Goal: Transaction & Acquisition: Purchase product/service

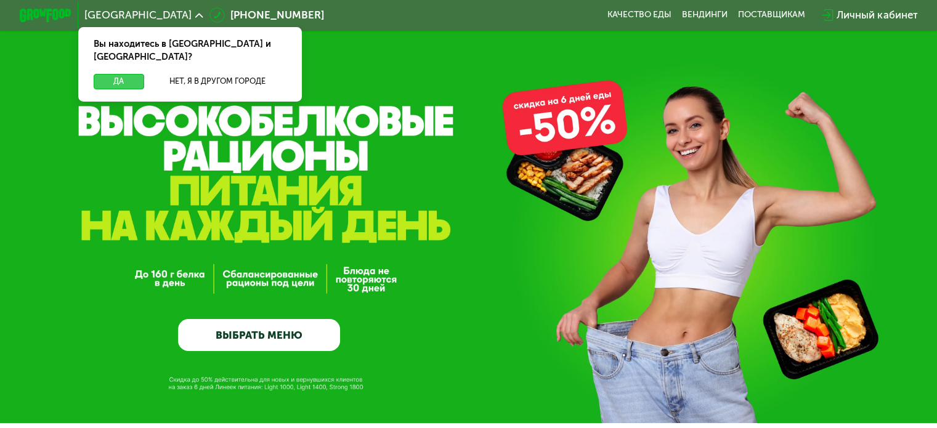
click at [130, 74] on button "Да" at bounding box center [119, 81] width 50 height 15
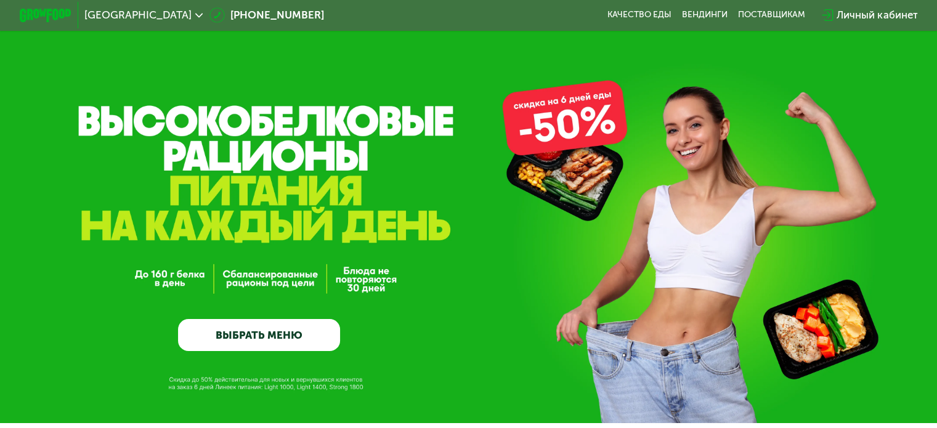
click at [292, 334] on link "ВЫБРАТЬ МЕНЮ" at bounding box center [259, 335] width 162 height 33
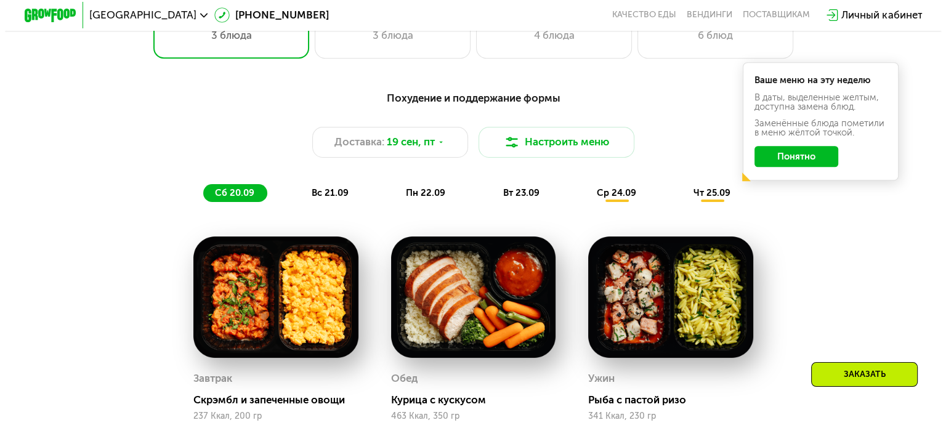
scroll to position [828, 0]
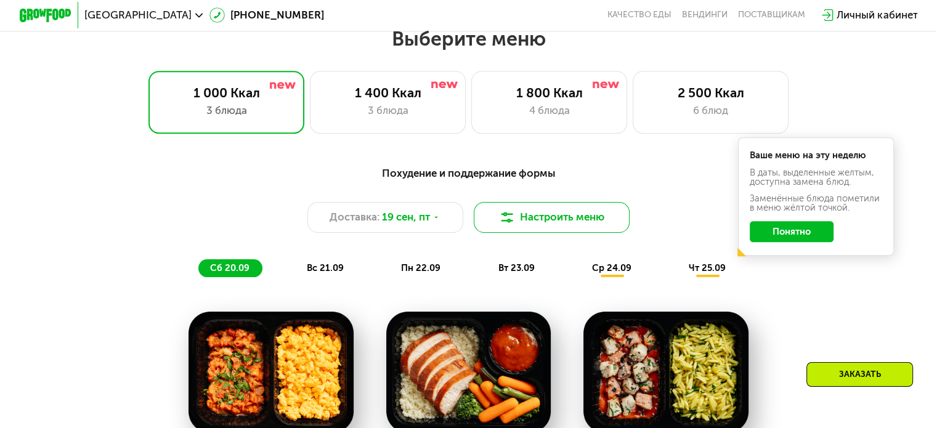
click at [555, 224] on button "Настроить меню" at bounding box center [552, 217] width 156 height 31
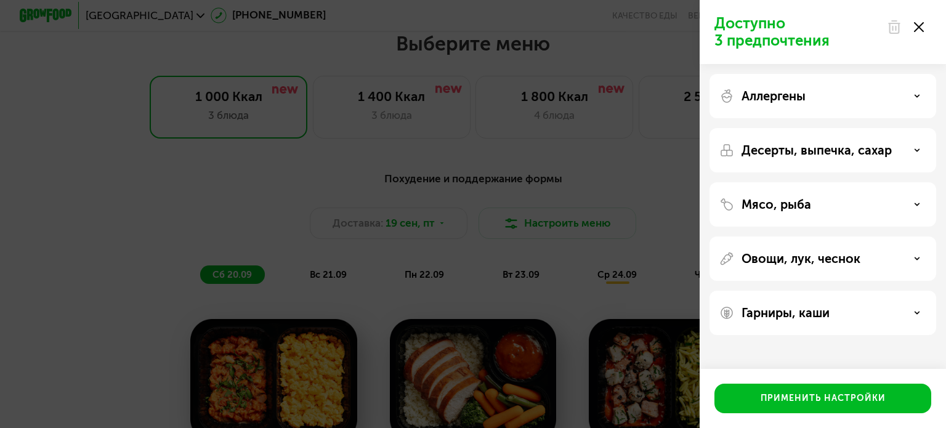
click at [902, 203] on div "Мясо, рыба" at bounding box center [822, 204] width 207 height 15
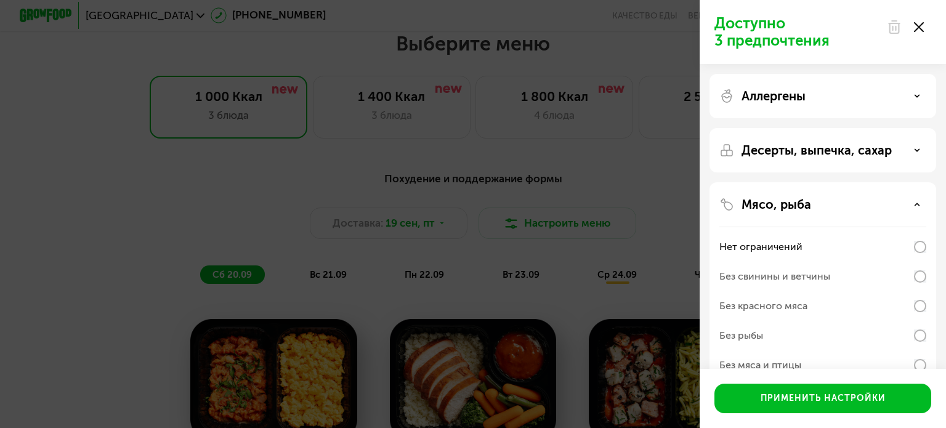
scroll to position [62, 0]
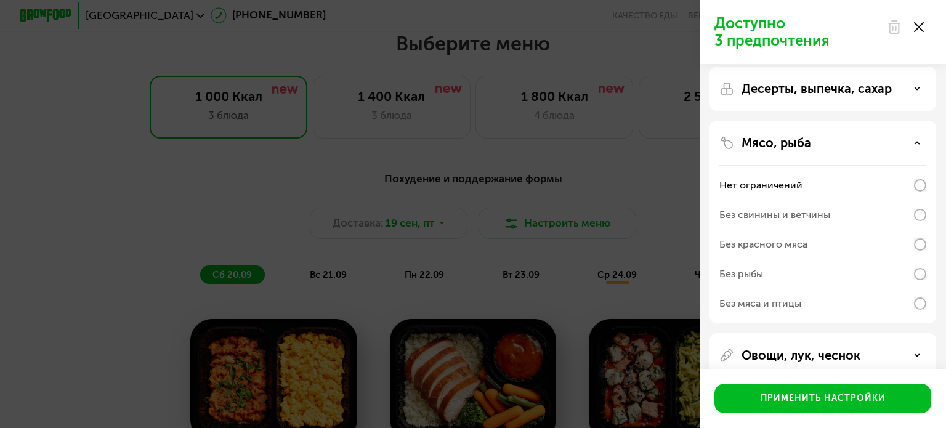
click at [893, 142] on div "Мясо, рыба" at bounding box center [822, 142] width 207 height 15
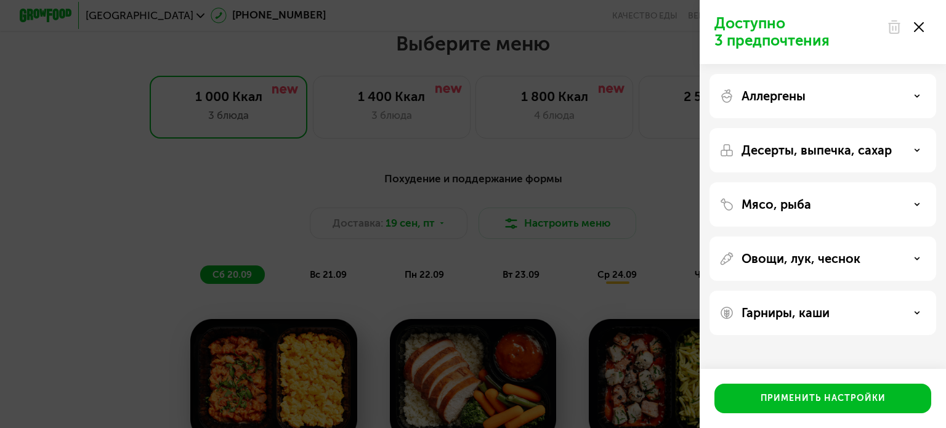
click at [852, 248] on div "Овощи, лук, чеснок" at bounding box center [822, 258] width 227 height 44
click at [851, 259] on p "Овощи, лук, чеснок" at bounding box center [800, 258] width 119 height 15
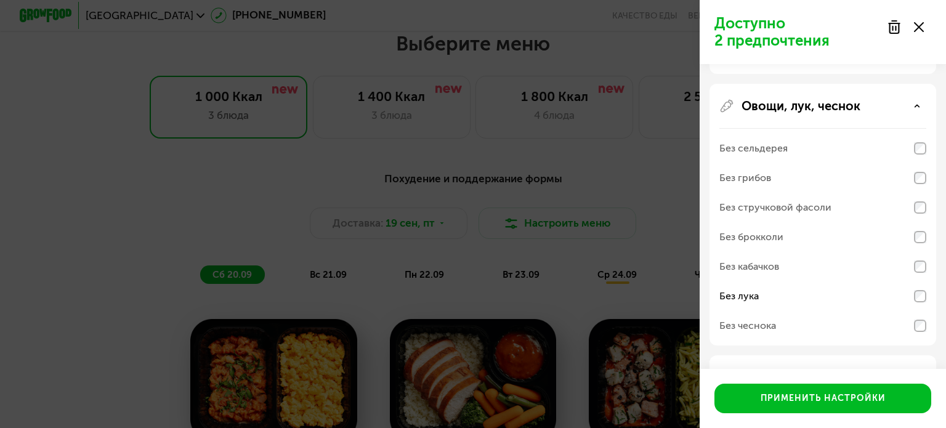
scroll to position [134, 0]
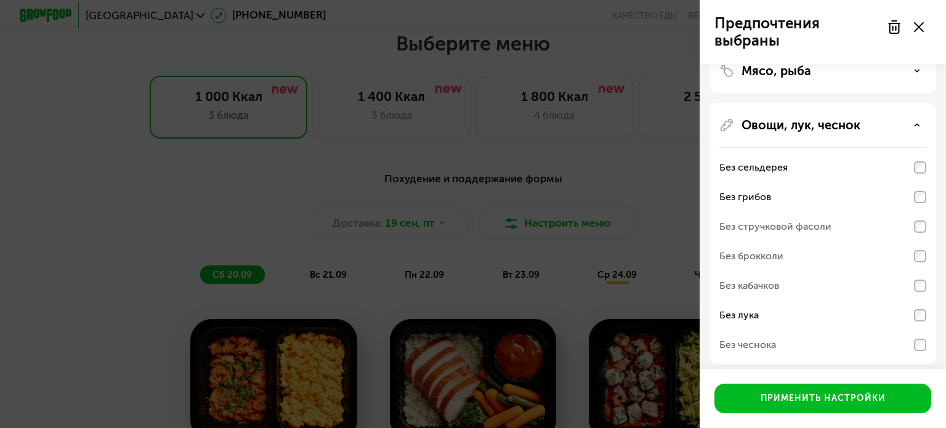
click at [905, 132] on div "Овощи, лук, чеснок" at bounding box center [822, 125] width 207 height 15
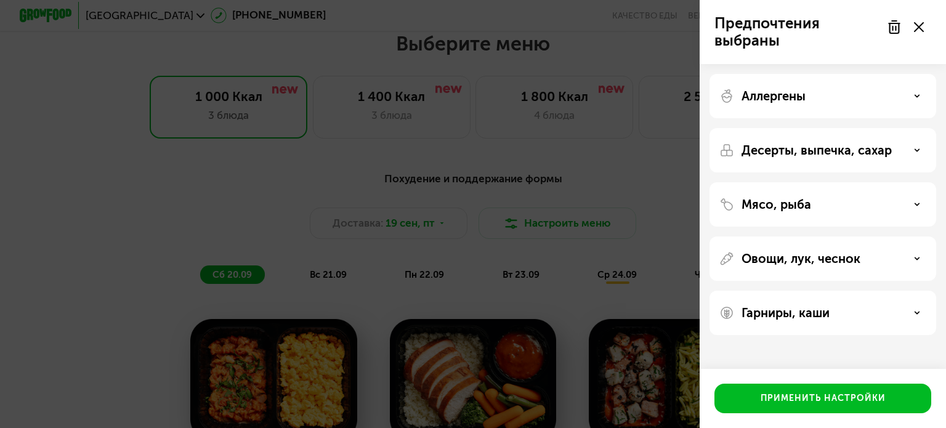
scroll to position [0, 0]
click at [866, 258] on div "Овощи, лук, чеснок" at bounding box center [822, 258] width 207 height 15
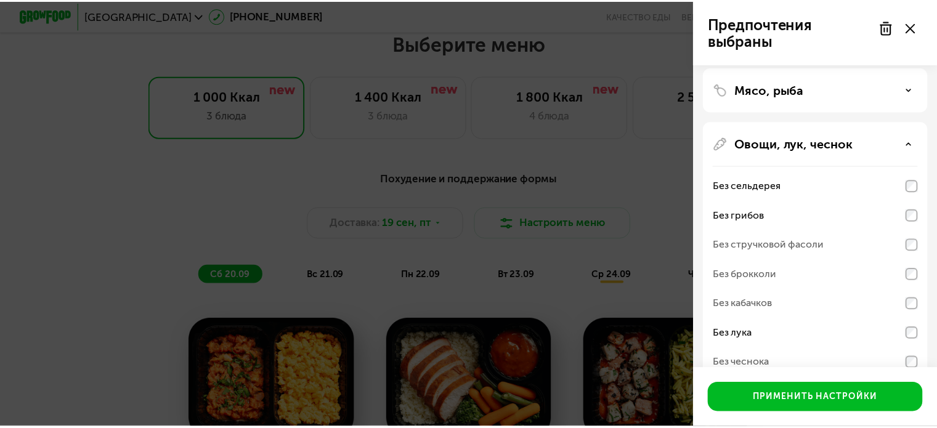
scroll to position [123, 0]
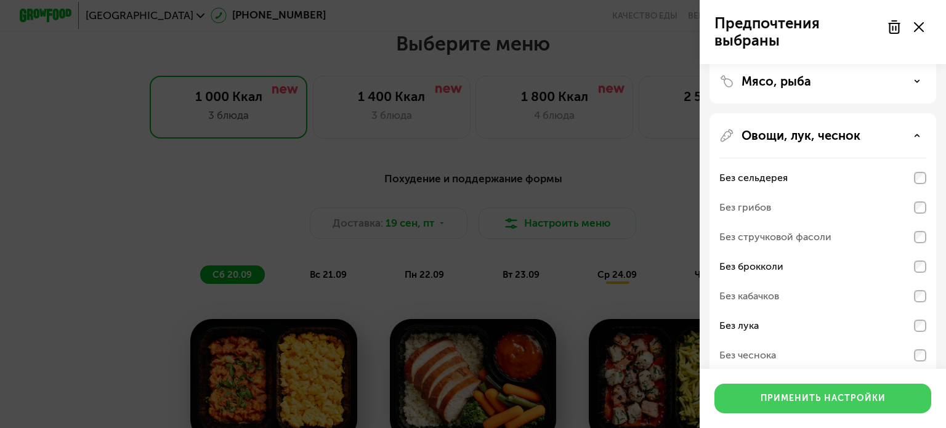
click at [815, 403] on div "Применить настройки" at bounding box center [823, 398] width 125 height 12
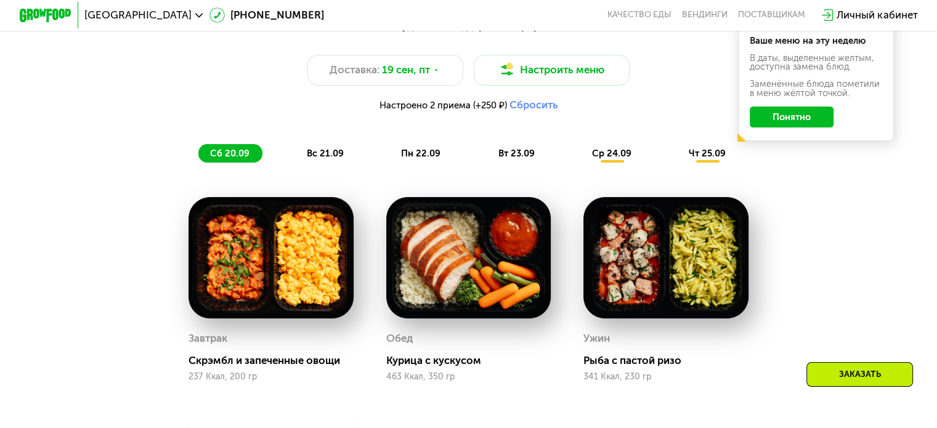
scroll to position [1012, 0]
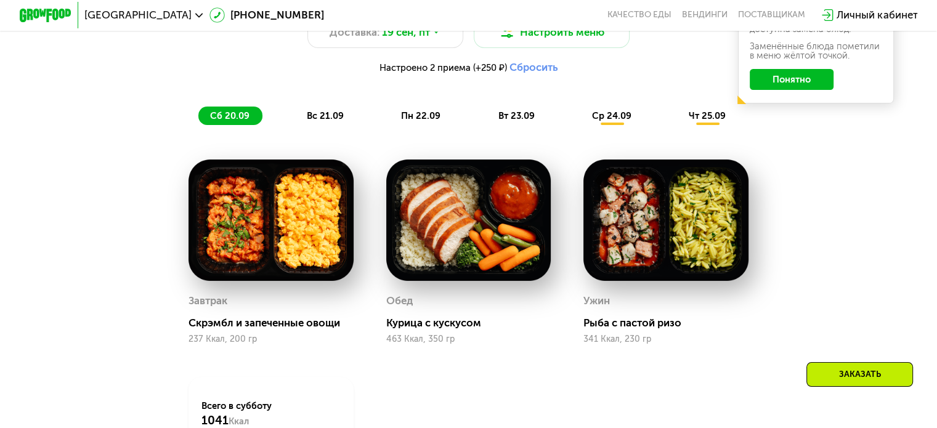
click at [464, 241] on img at bounding box center [468, 219] width 165 height 121
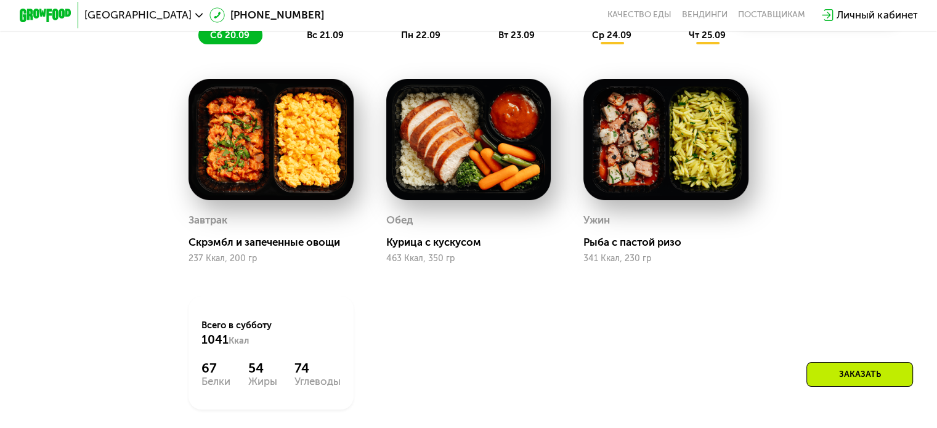
scroll to position [1074, 0]
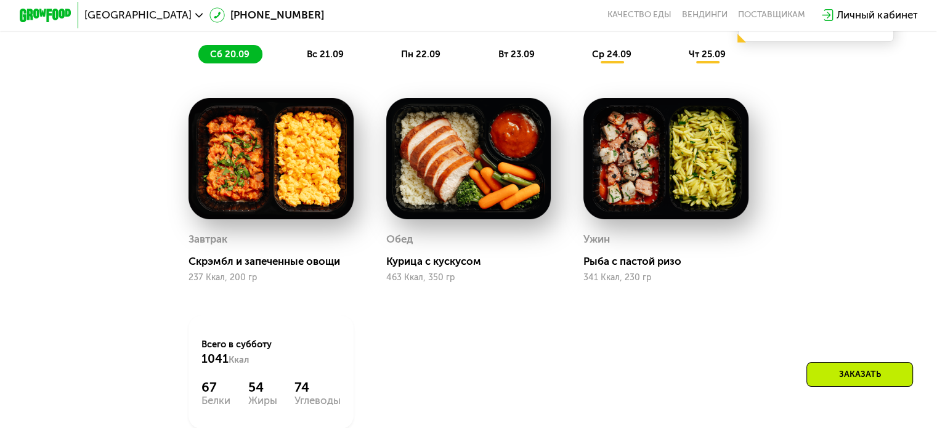
click at [445, 268] on div "Курица с кускусом" at bounding box center [473, 261] width 175 height 13
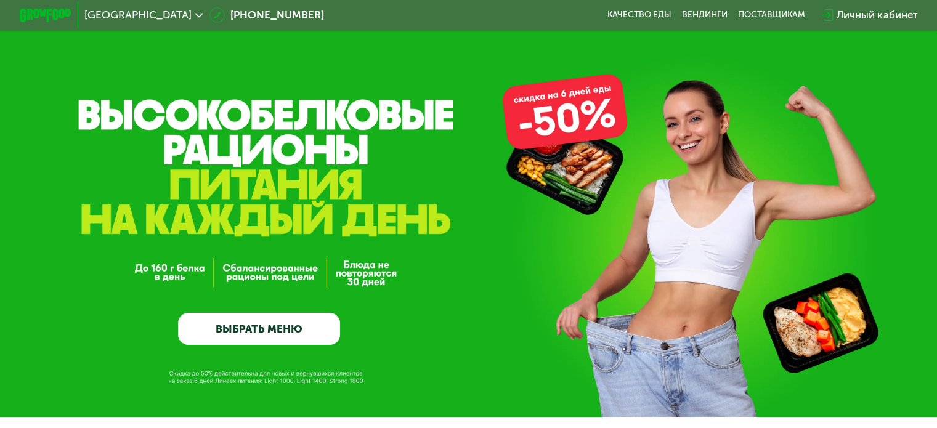
scroll to position [0, 0]
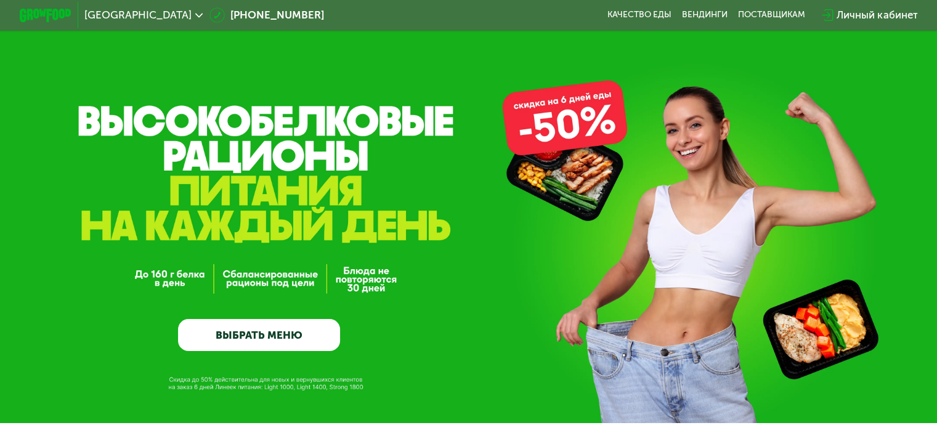
click at [301, 338] on link "ВЫБРАТЬ МЕНЮ" at bounding box center [259, 335] width 162 height 33
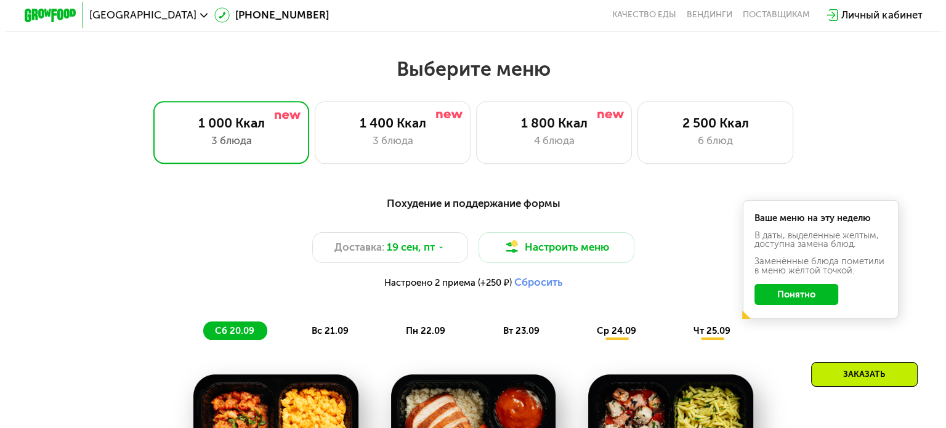
scroll to position [828, 0]
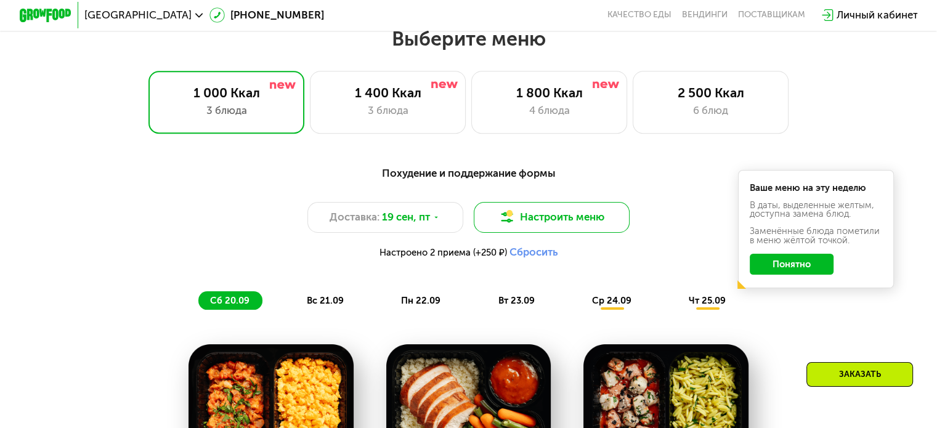
click at [512, 221] on img at bounding box center [506, 216] width 15 height 15
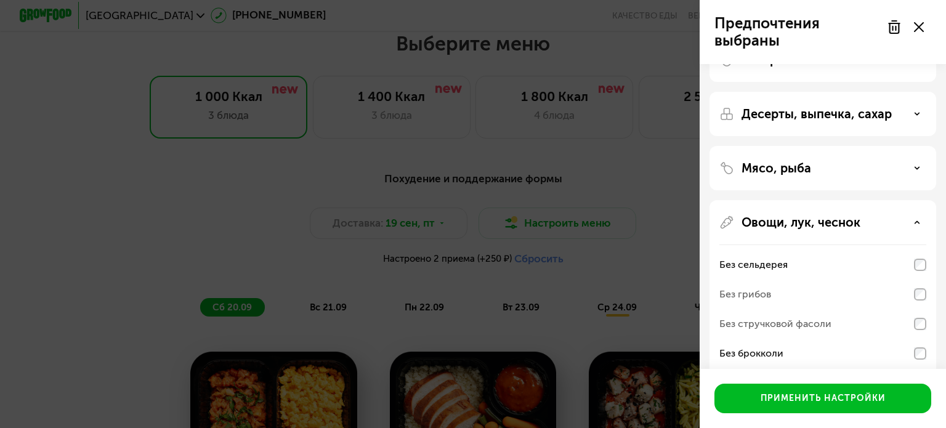
scroll to position [0, 0]
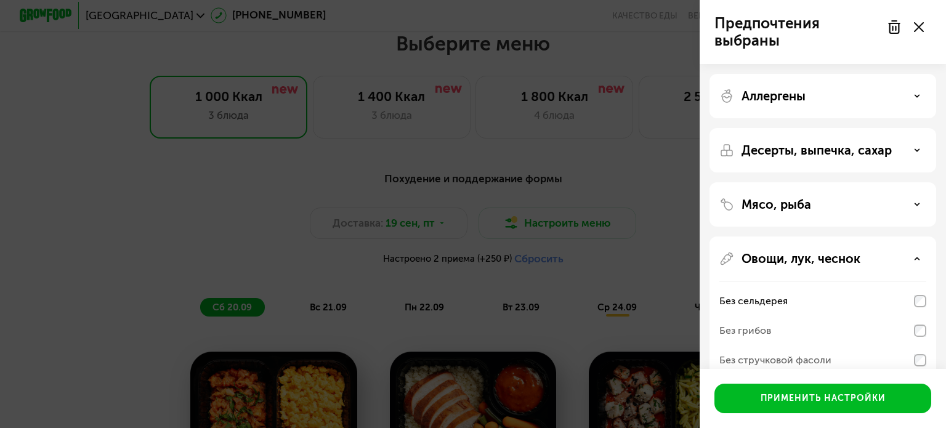
click at [863, 78] on div "Аллергены" at bounding box center [822, 96] width 227 height 44
click at [864, 93] on div "Аллергены" at bounding box center [822, 96] width 207 height 15
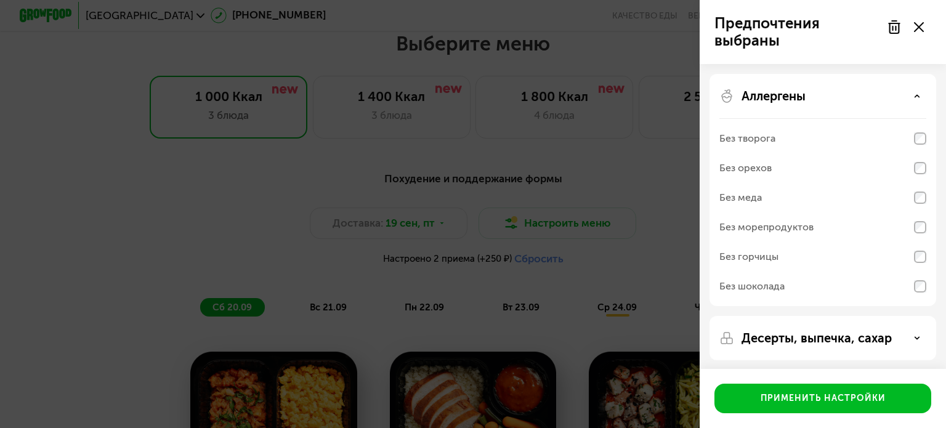
click at [864, 93] on div "Аллергены" at bounding box center [822, 96] width 207 height 15
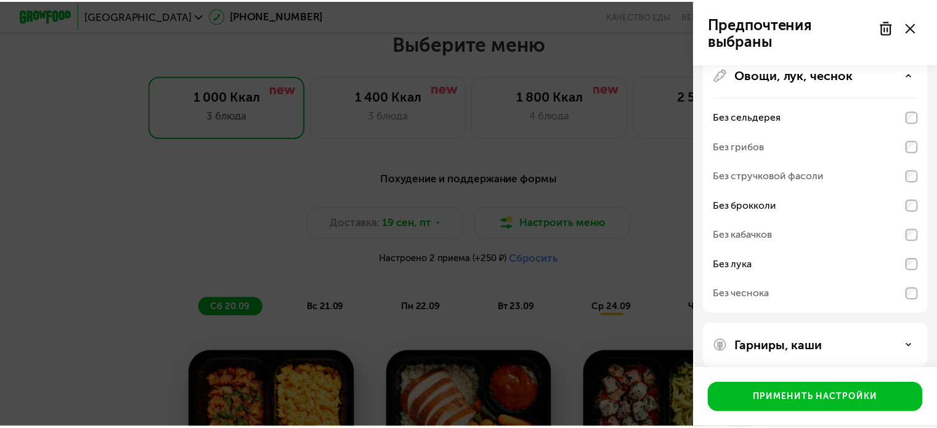
scroll to position [185, 0]
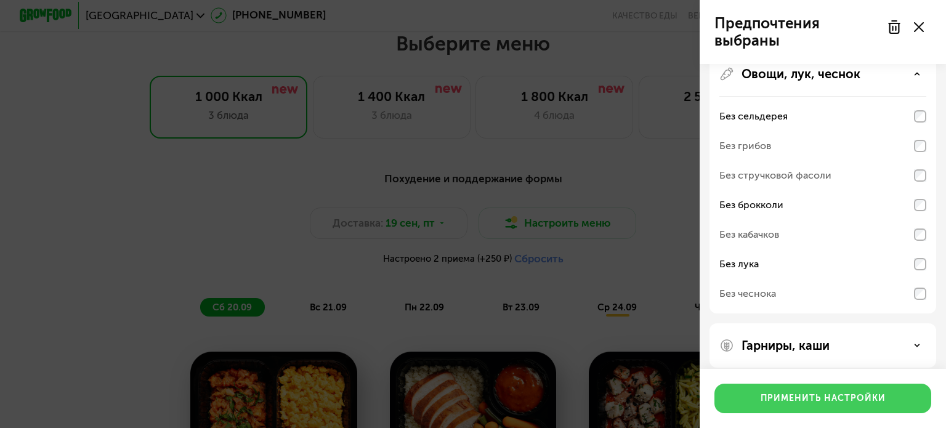
click at [805, 403] on div "Применить настройки" at bounding box center [823, 398] width 125 height 12
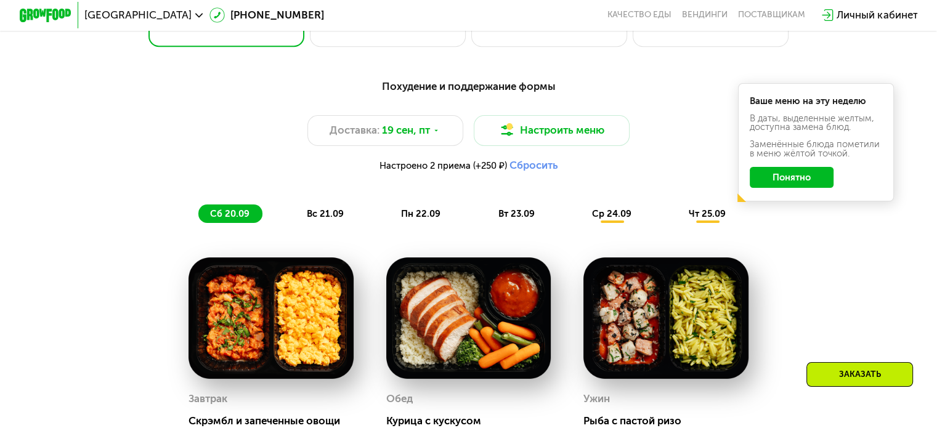
scroll to position [1012, 0]
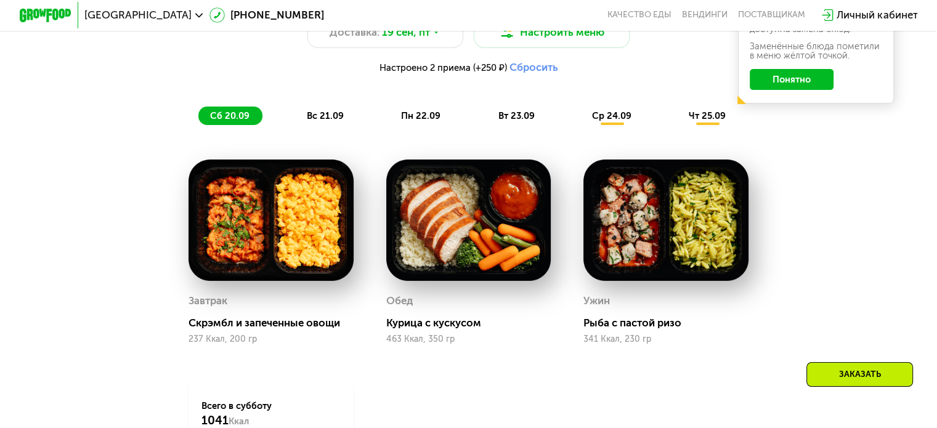
click at [310, 327] on div "Скрэмбл и запеченные овощи" at bounding box center [275, 323] width 175 height 13
click at [218, 311] on div "Завтрак" at bounding box center [207, 301] width 39 height 20
click at [263, 246] on img at bounding box center [270, 219] width 165 height 121
click at [450, 221] on img at bounding box center [468, 219] width 165 height 121
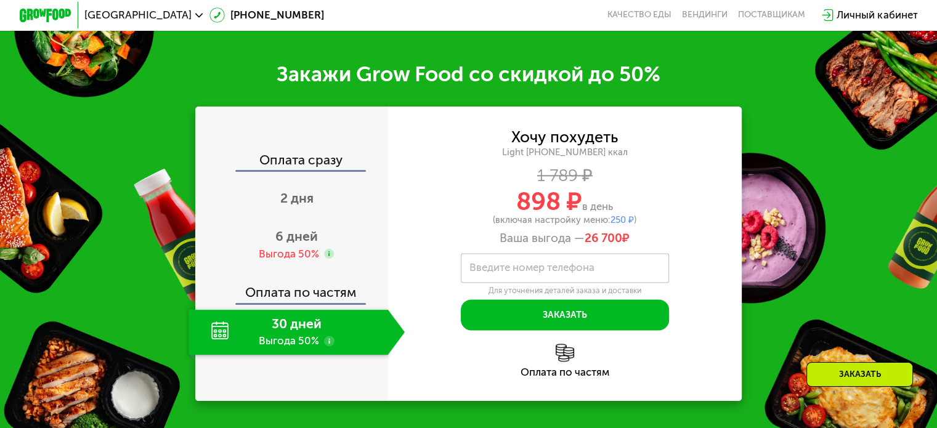
scroll to position [1628, 0]
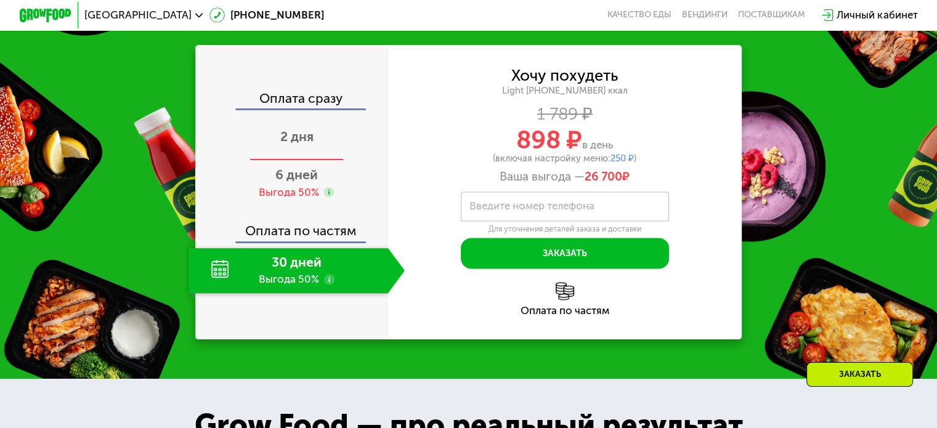
click at [310, 144] on span "2 дня" at bounding box center [296, 136] width 33 height 15
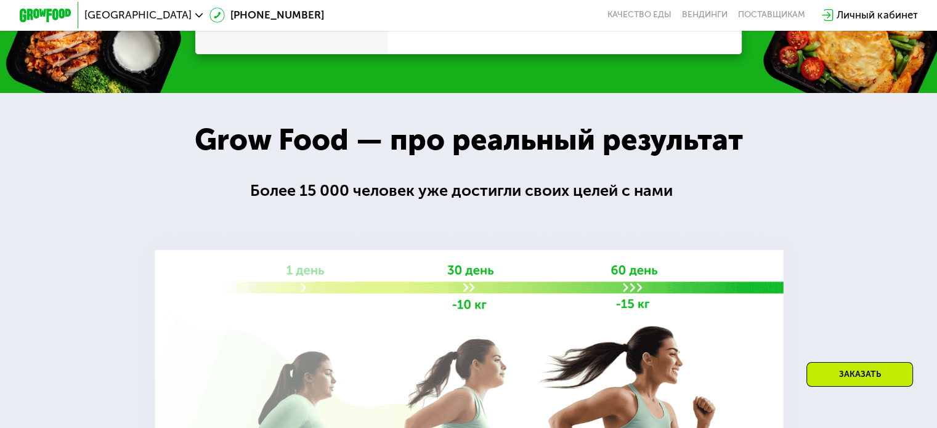
scroll to position [1596, 0]
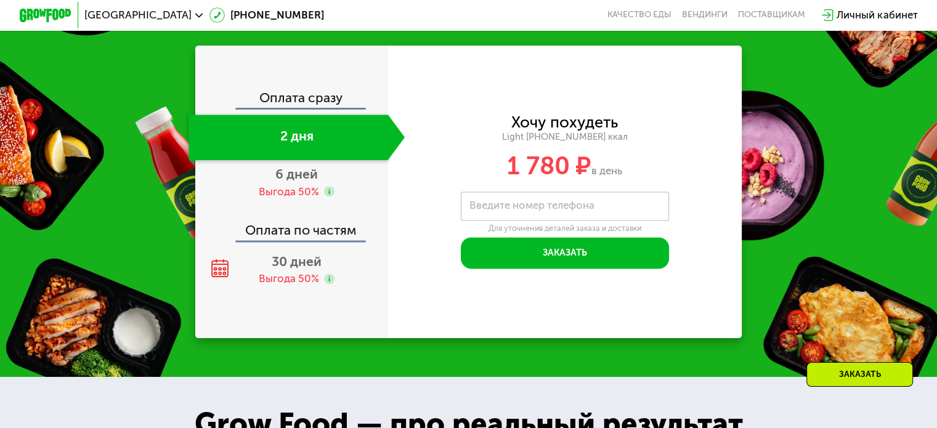
click at [293, 108] on div "Оплата сразу" at bounding box center [292, 99] width 192 height 17
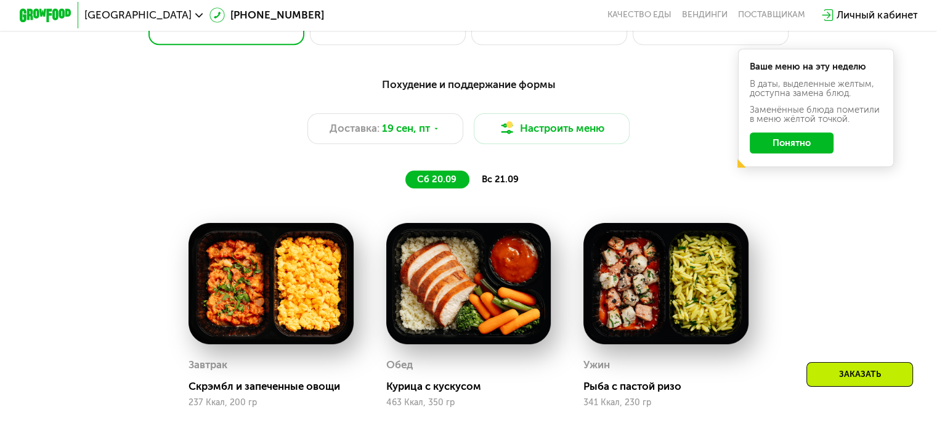
scroll to position [857, 0]
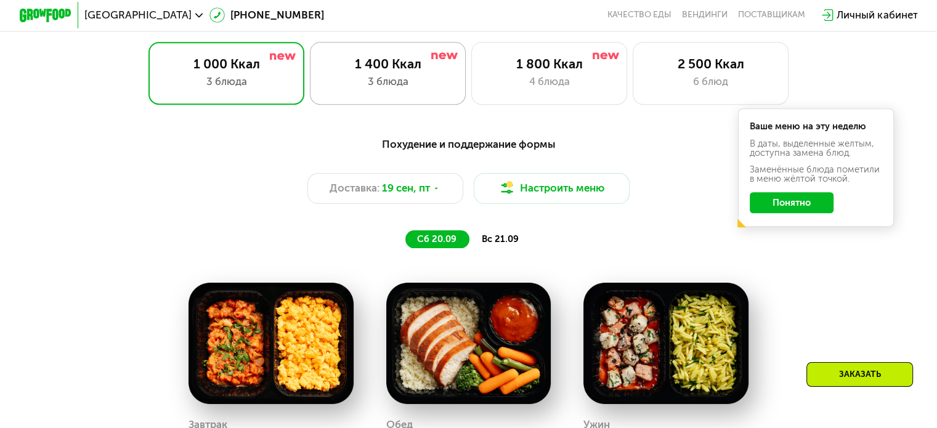
click at [364, 78] on div "3 блюда" at bounding box center [387, 81] width 129 height 15
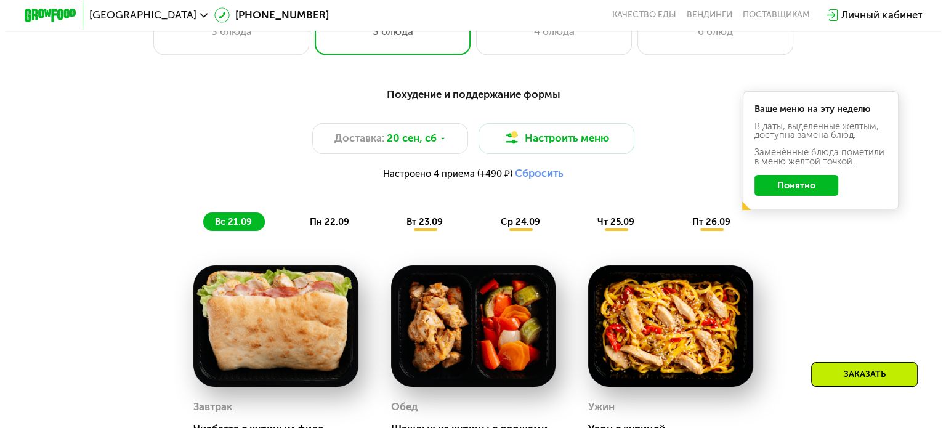
scroll to position [795, 0]
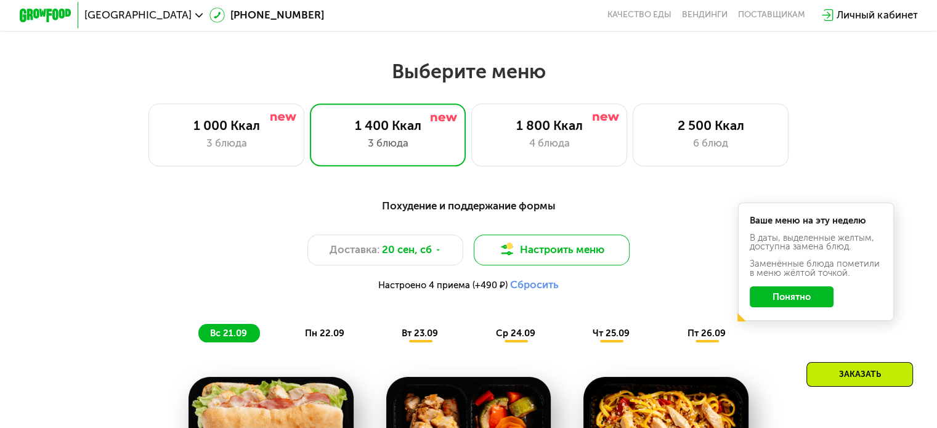
click at [533, 251] on button "Настроить меню" at bounding box center [552, 250] width 156 height 31
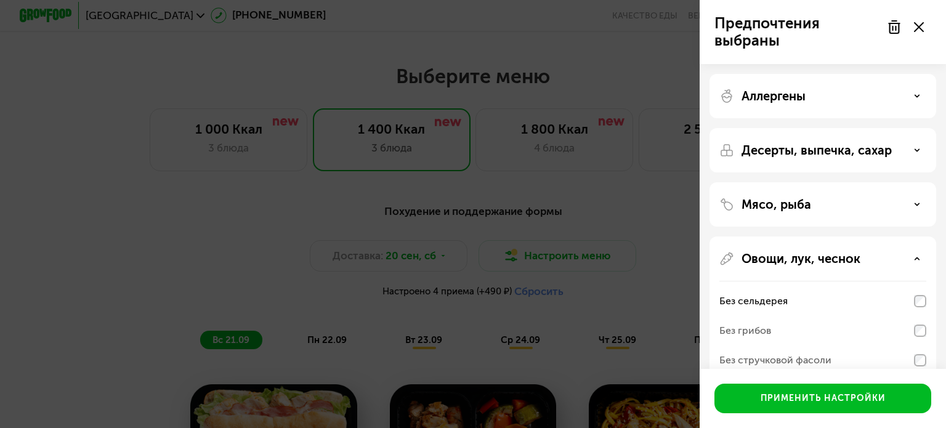
click at [815, 262] on p "Овощи, лук, чеснок" at bounding box center [800, 258] width 119 height 15
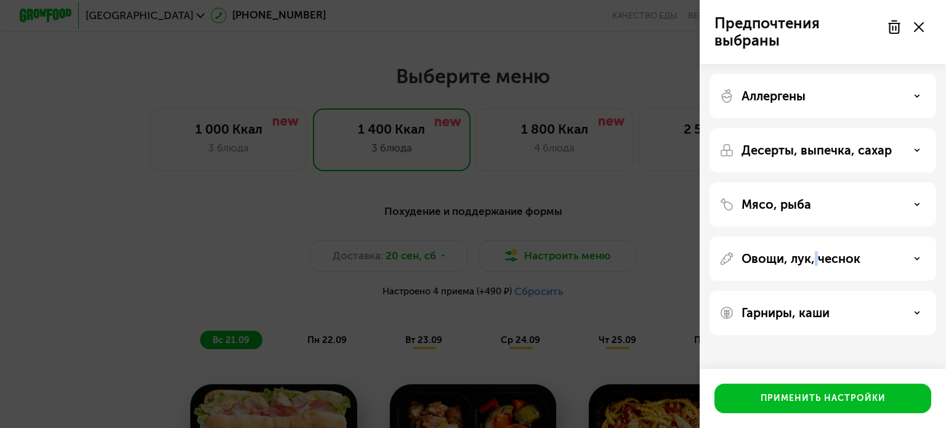
click at [815, 262] on p "Овощи, лук, чеснок" at bounding box center [800, 258] width 119 height 15
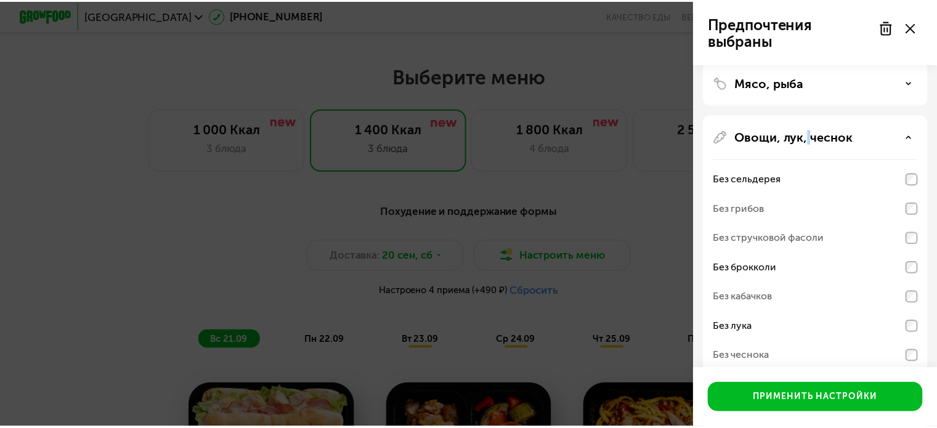
scroll to position [123, 0]
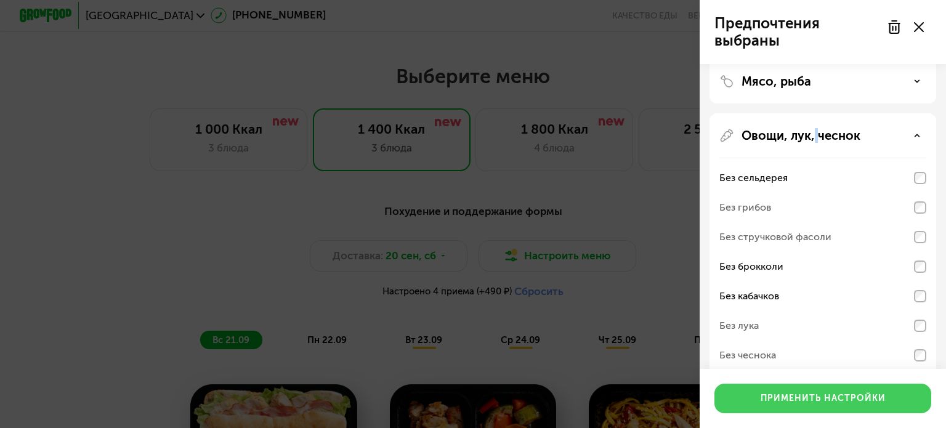
click at [868, 398] on div "Применить настройки" at bounding box center [823, 398] width 125 height 12
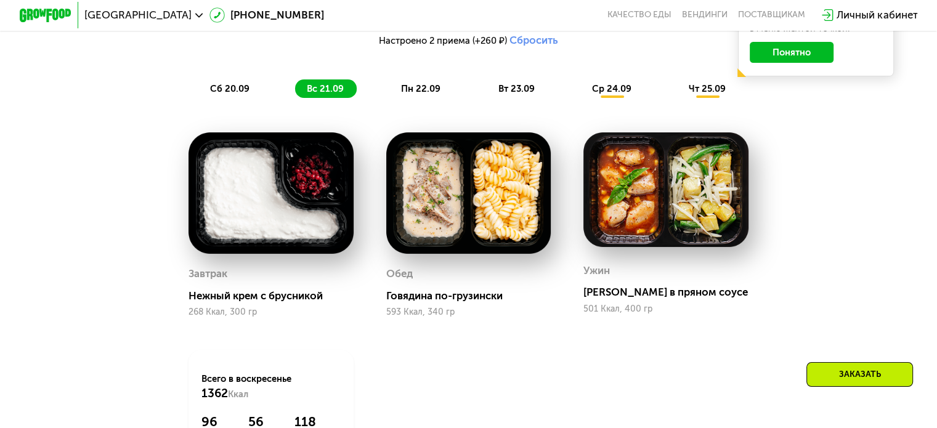
scroll to position [1041, 0]
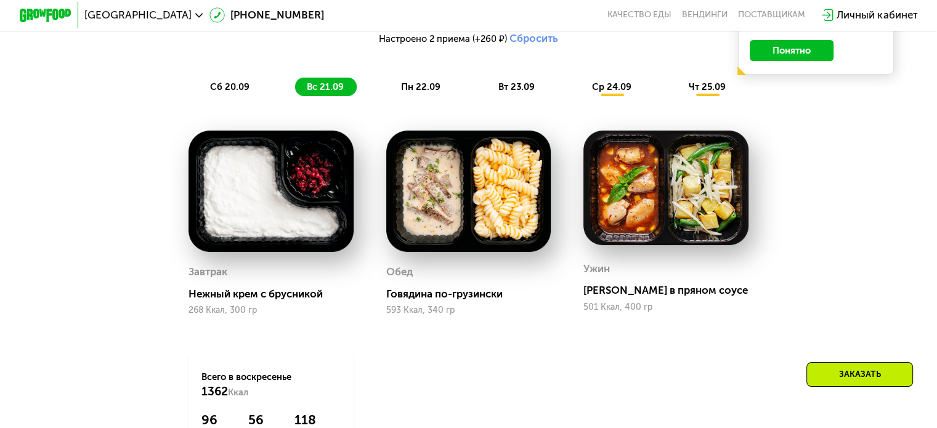
click at [693, 221] on img at bounding box center [665, 188] width 165 height 115
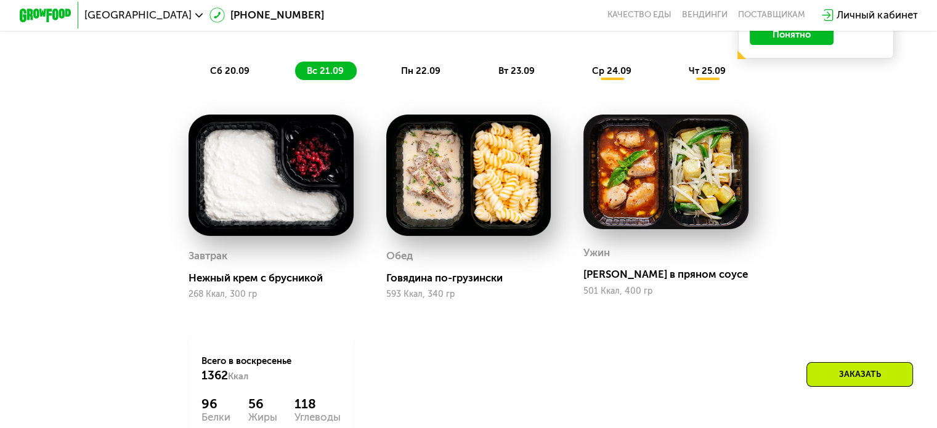
scroll to position [857, 0]
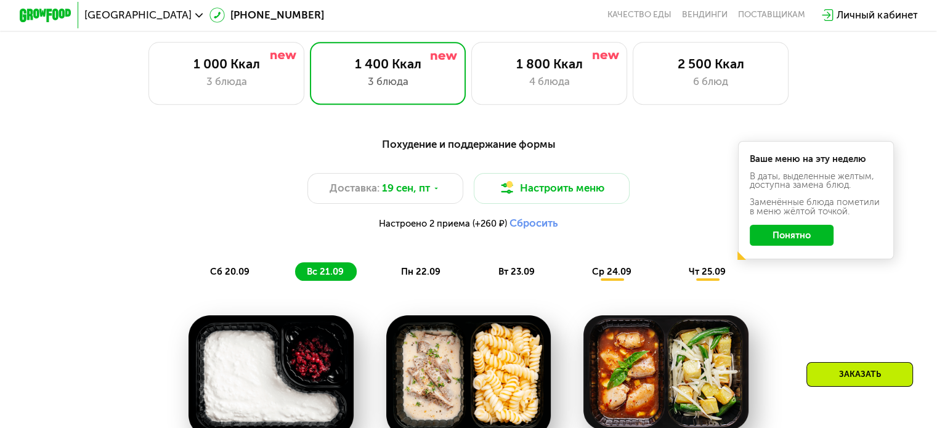
click at [532, 229] on button "Сбросить" at bounding box center [533, 223] width 49 height 13
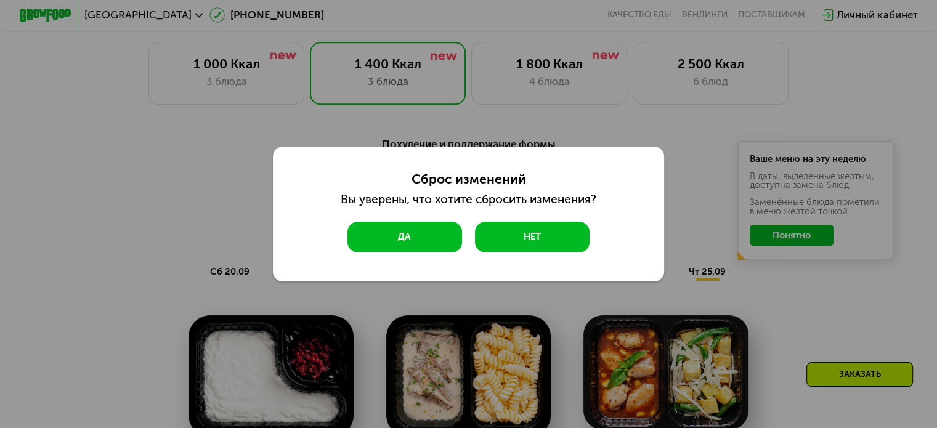
click at [446, 241] on button "Да" at bounding box center [404, 237] width 115 height 31
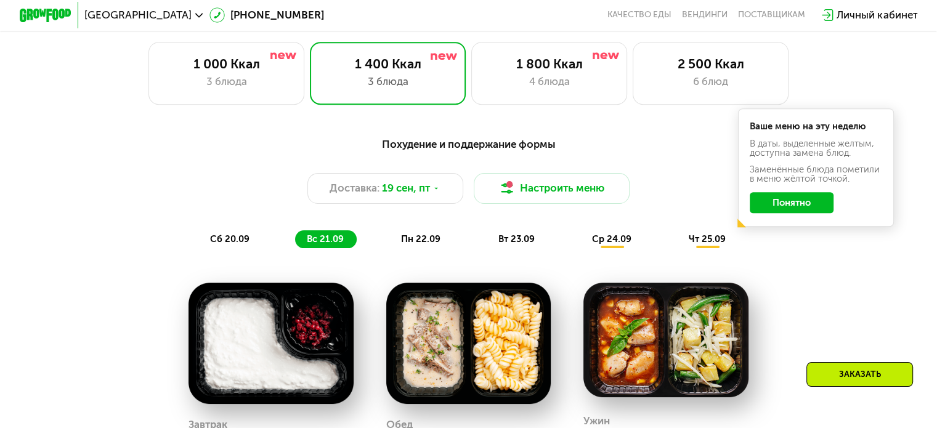
click at [801, 206] on button "Понятно" at bounding box center [791, 202] width 84 height 21
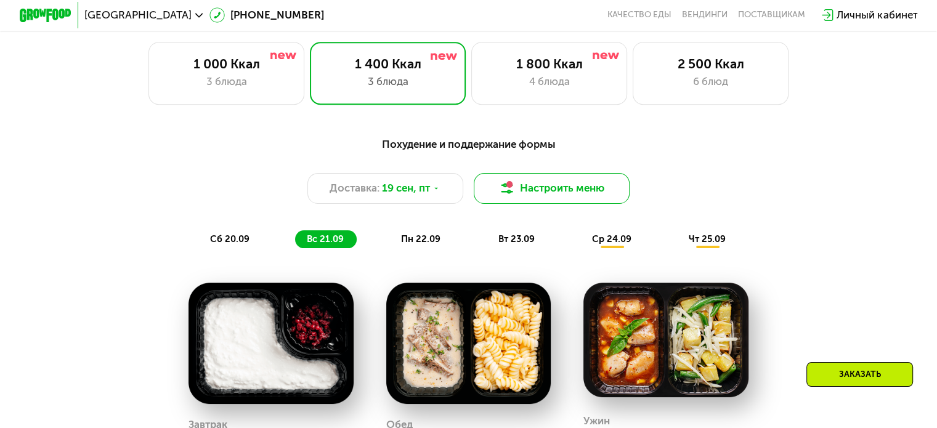
click at [559, 196] on button "Настроить меню" at bounding box center [552, 188] width 156 height 31
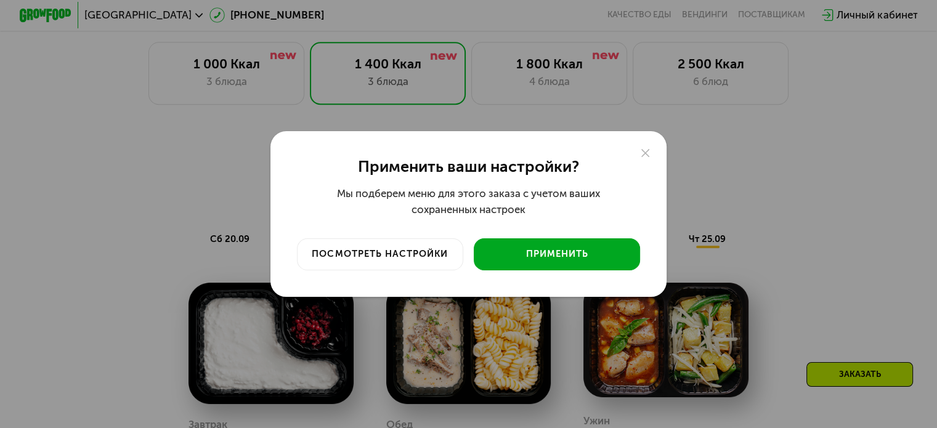
click at [531, 254] on div "Применить" at bounding box center [556, 254] width 147 height 13
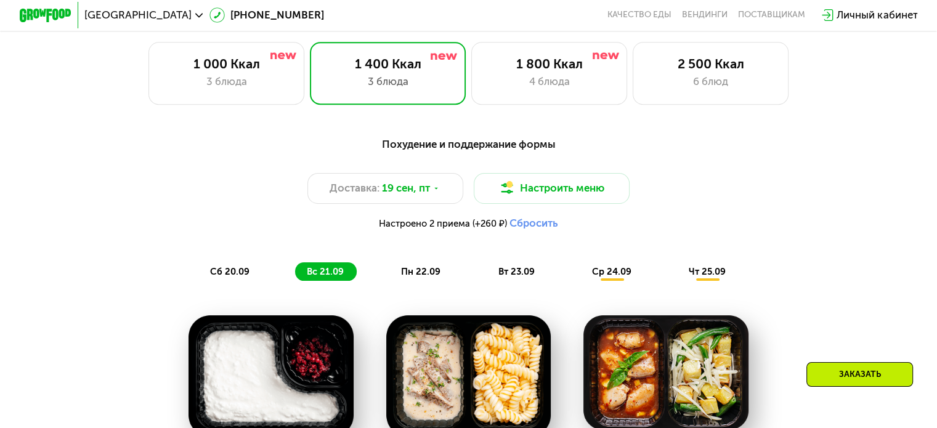
click at [517, 230] on button "Сбросить" at bounding box center [533, 223] width 49 height 13
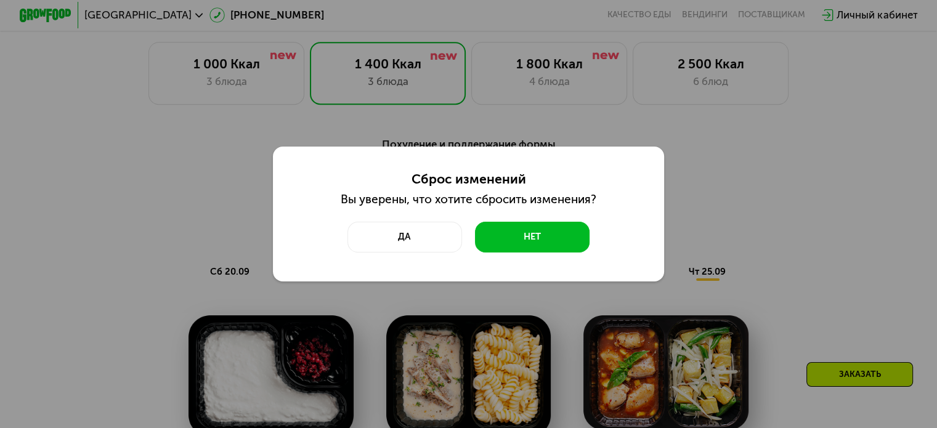
drag, startPoint x: 432, startPoint y: 236, endPoint x: 318, endPoint y: 244, distance: 114.2
click at [432, 237] on button "Да" at bounding box center [404, 237] width 115 height 31
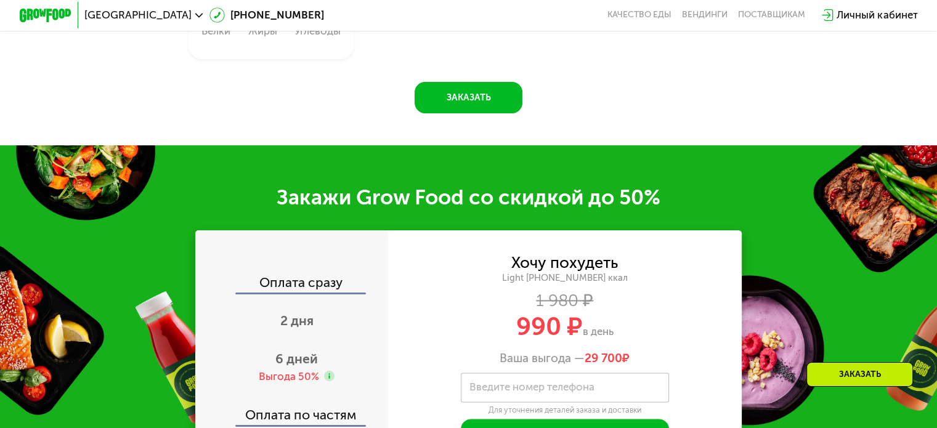
scroll to position [1534, 0]
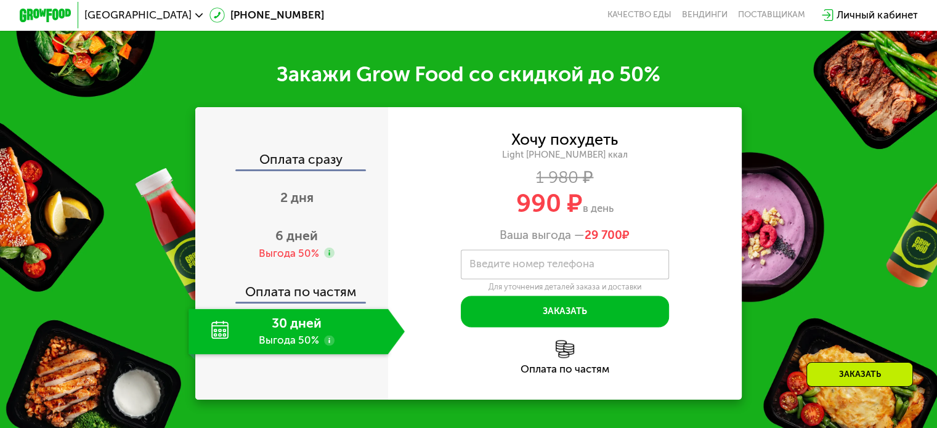
click at [325, 345] on use at bounding box center [329, 340] width 10 height 10
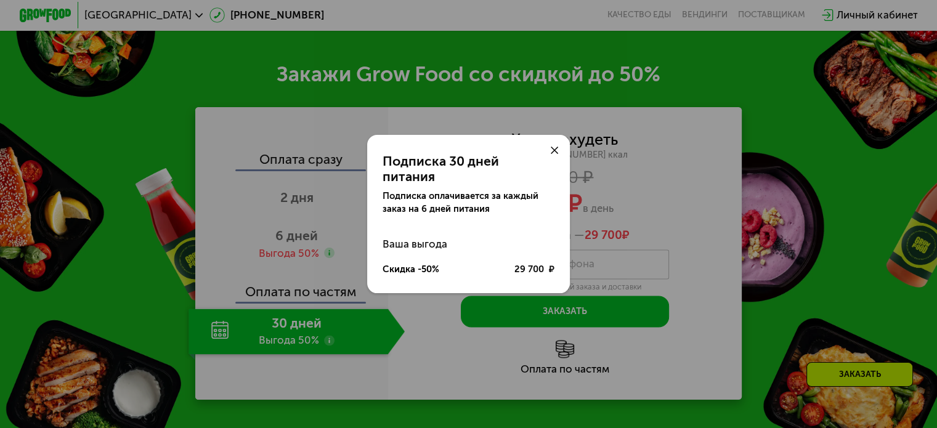
click at [562, 154] on div at bounding box center [554, 150] width 31 height 31
click at [553, 155] on use at bounding box center [555, 151] width 8 height 8
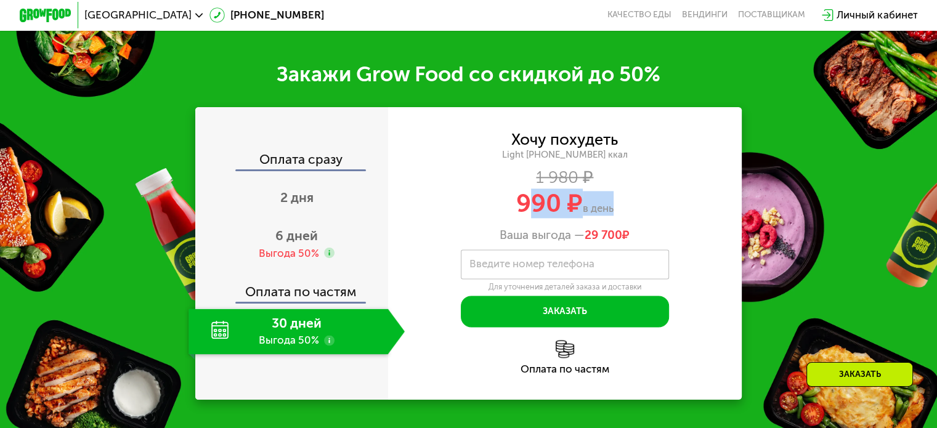
drag, startPoint x: 524, startPoint y: 211, endPoint x: 611, endPoint y: 206, distance: 87.6
click at [611, 206] on div "990 ₽ в день" at bounding box center [565, 203] width 354 height 25
click at [331, 209] on div "2 дня" at bounding box center [296, 199] width 216 height 46
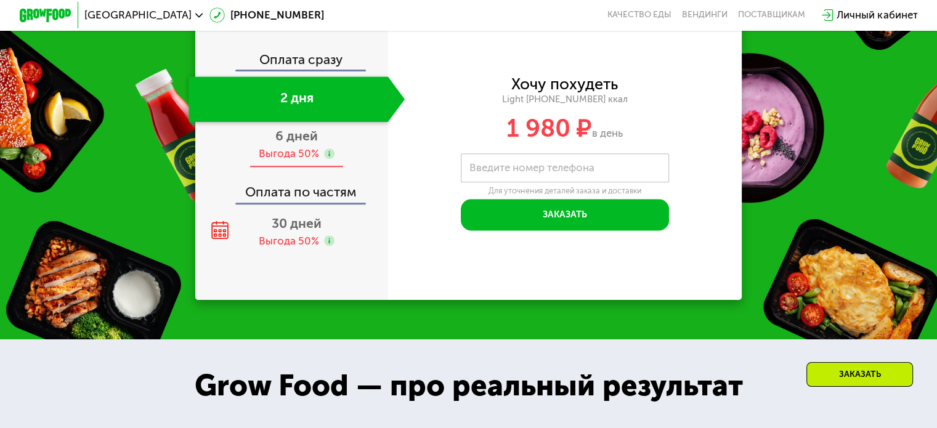
click at [297, 161] on div "Выгода 50%" at bounding box center [289, 154] width 60 height 14
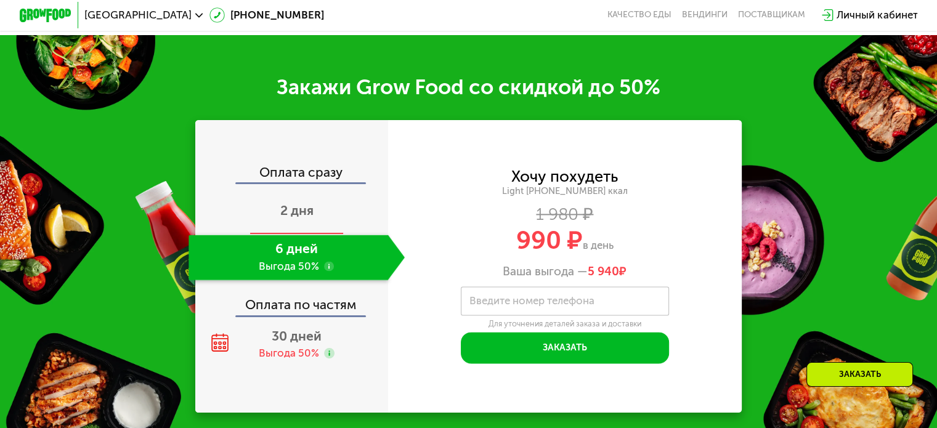
click at [297, 213] on span "2 дня" at bounding box center [296, 210] width 33 height 15
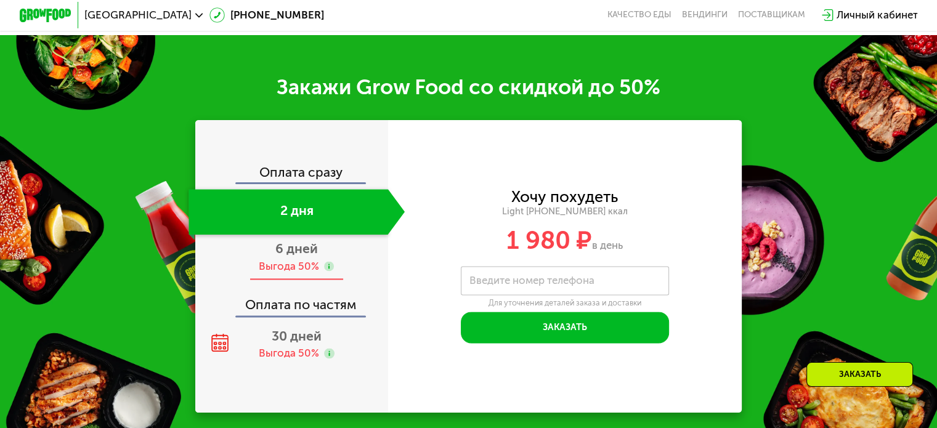
click at [298, 254] on span "6 дней" at bounding box center [296, 248] width 42 height 15
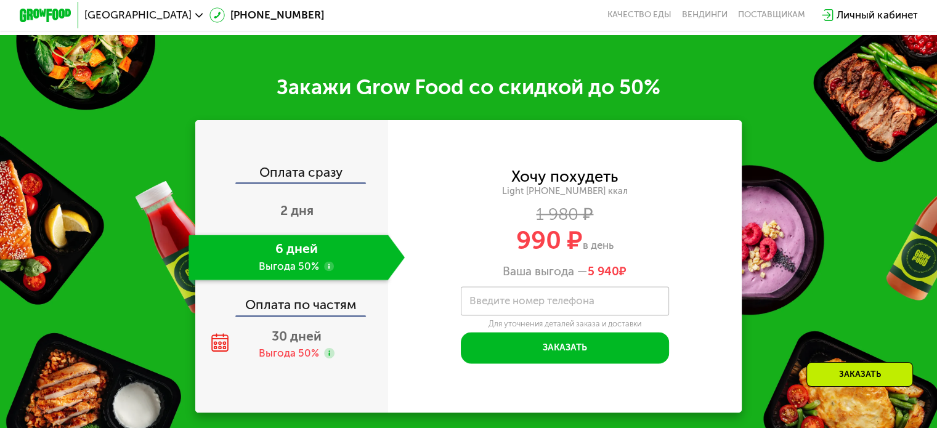
click at [310, 307] on div "Оплата по частям" at bounding box center [292, 300] width 192 height 30
click at [301, 177] on div "Оплата сразу" at bounding box center [292, 174] width 192 height 17
click at [301, 224] on div "2 дня" at bounding box center [296, 212] width 216 height 46
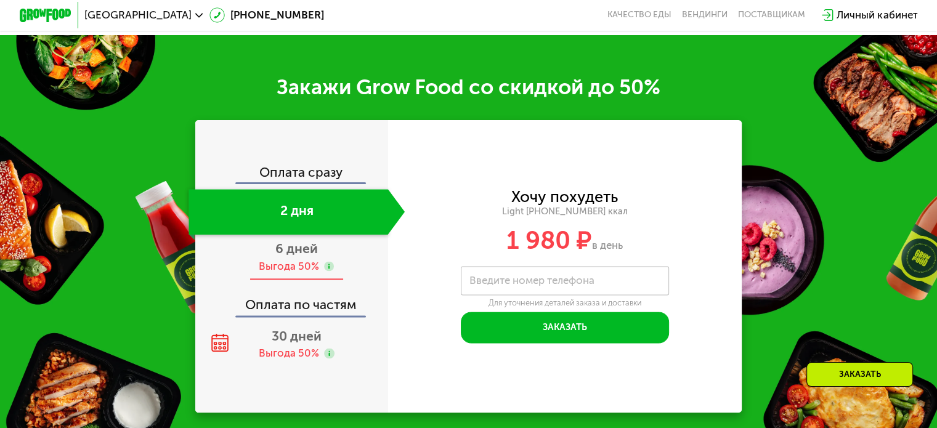
click at [294, 257] on div "6 дней Выгода 50%" at bounding box center [296, 258] width 216 height 46
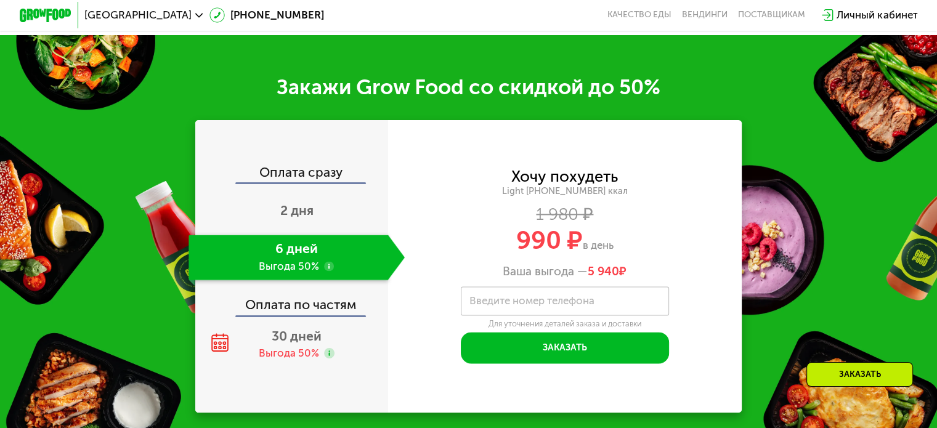
click at [328, 270] on use at bounding box center [329, 266] width 10 height 10
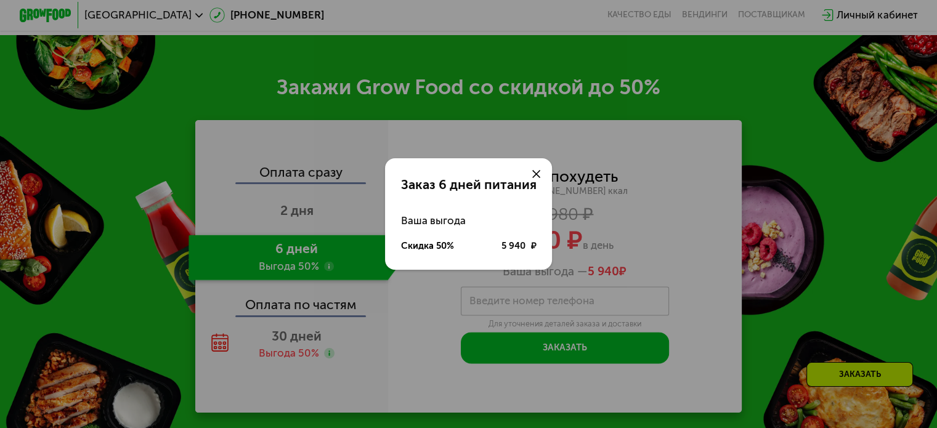
click at [328, 270] on div "Заказ 6 дней питания Ваша выгода Скидка 50% 5 940 ₽" at bounding box center [468, 214] width 937 height 428
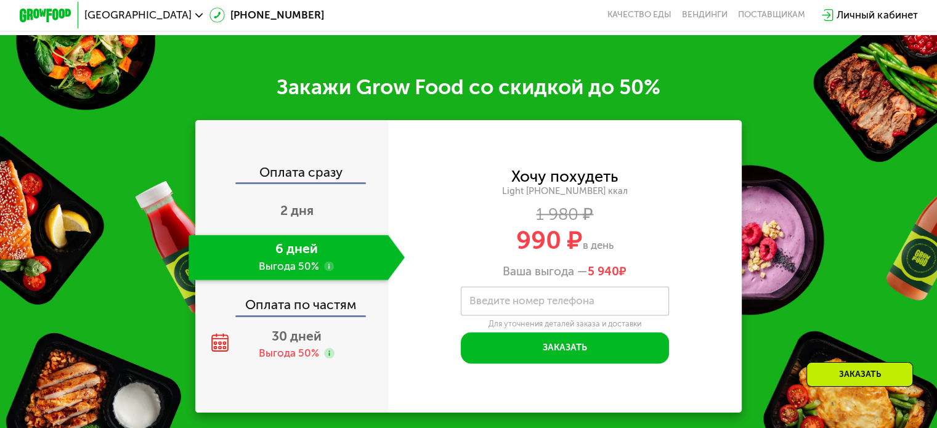
drag, startPoint x: 299, startPoint y: 336, endPoint x: 238, endPoint y: 275, distance: 86.2
click at [238, 276] on div "6 дней Выгода 50%" at bounding box center [287, 258] width 199 height 46
click at [328, 217] on div "2 дня" at bounding box center [296, 212] width 216 height 46
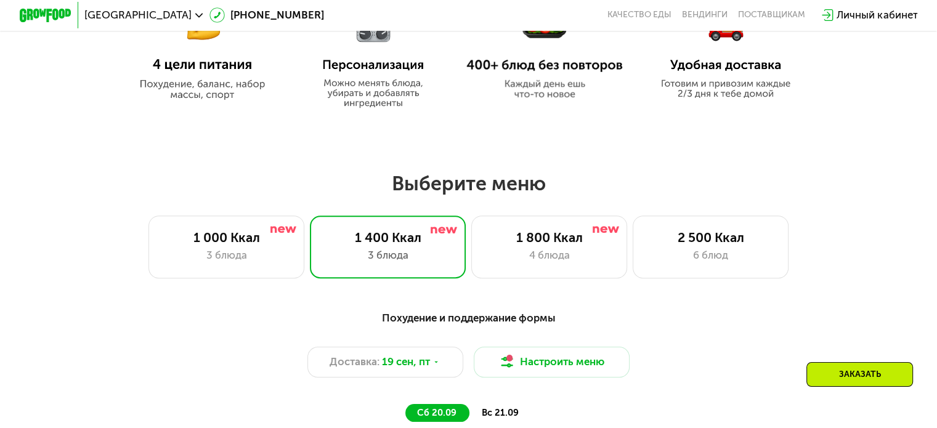
scroll to position [672, 0]
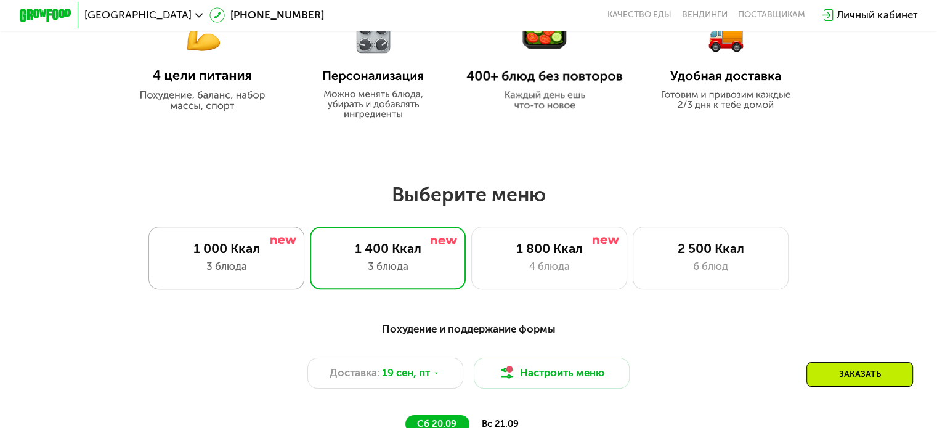
click at [266, 250] on div "1 000 Ккал" at bounding box center [226, 248] width 129 height 15
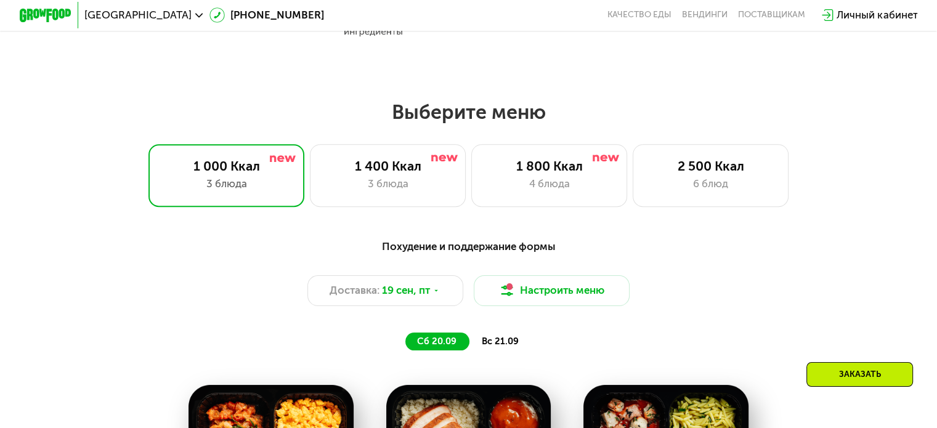
scroll to position [740, 0]
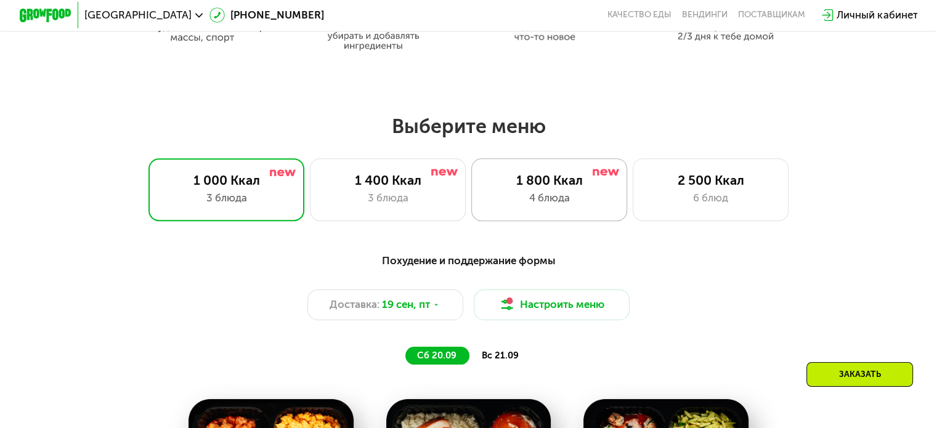
click at [525, 201] on div "4 блюда" at bounding box center [549, 197] width 129 height 15
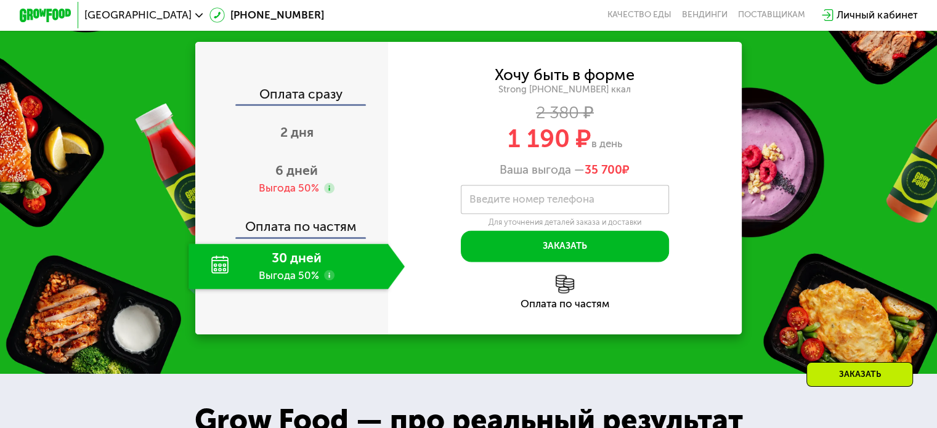
scroll to position [1596, 0]
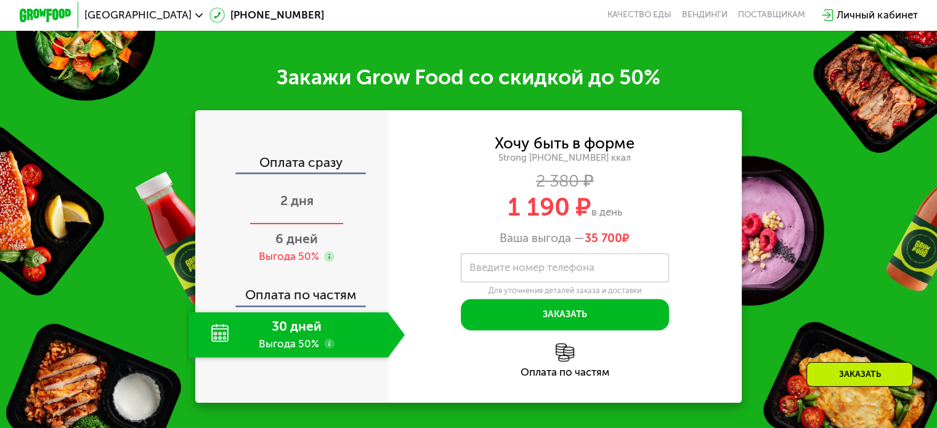
click at [307, 208] on span "2 дня" at bounding box center [296, 200] width 33 height 15
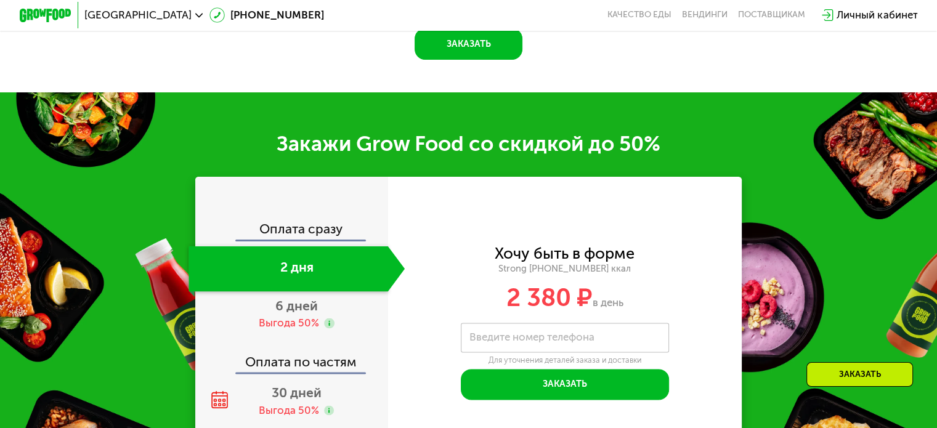
scroll to position [1664, 0]
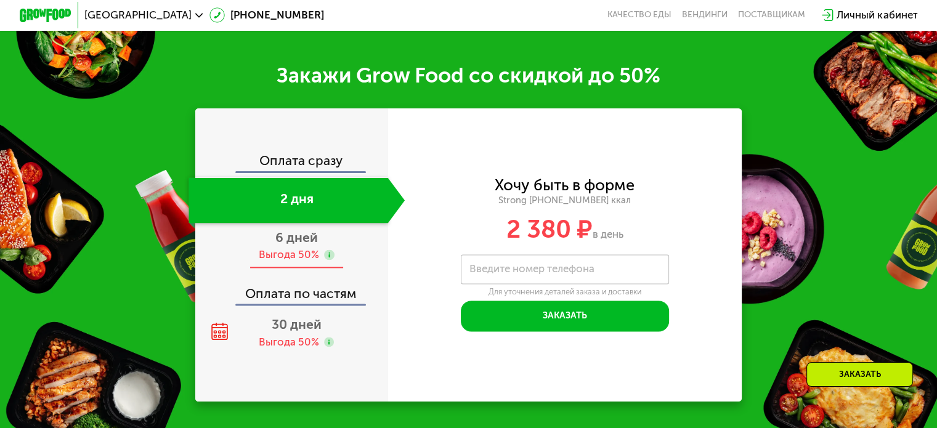
click at [320, 262] on div "Выгода 50%" at bounding box center [297, 255] width 76 height 14
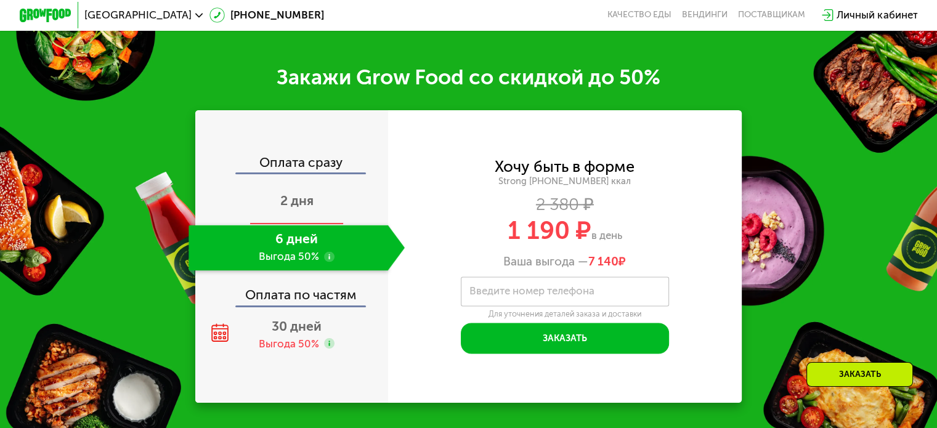
click at [316, 225] on div "2 дня" at bounding box center [296, 202] width 216 height 46
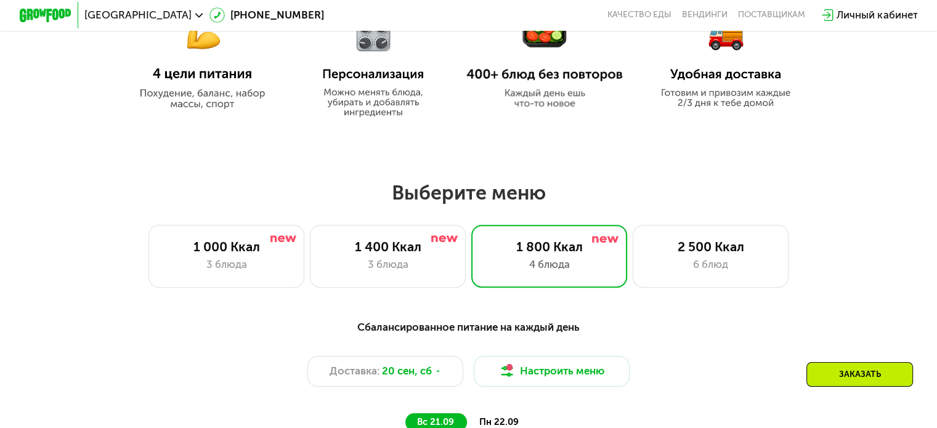
scroll to position [672, 0]
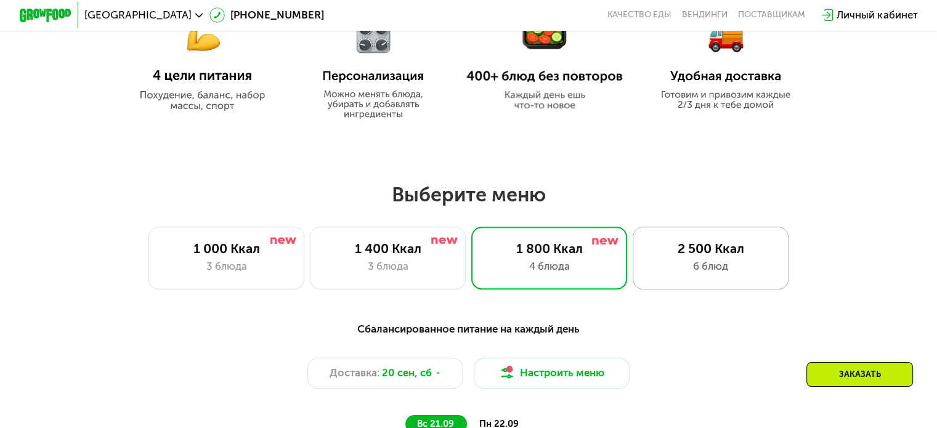
click at [668, 254] on div "2 500 Ккал" at bounding box center [710, 248] width 129 height 15
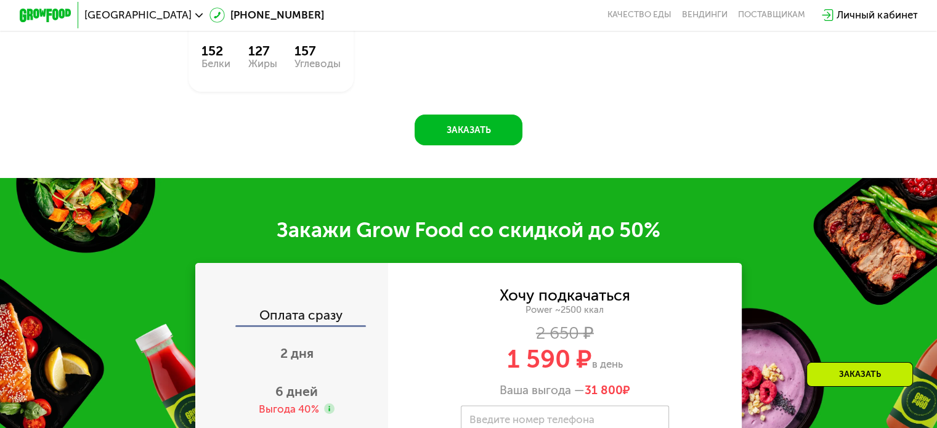
scroll to position [1780, 0]
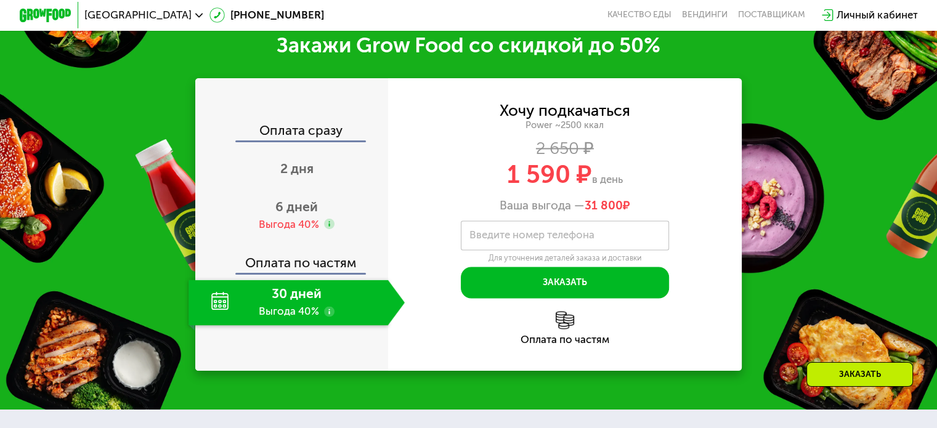
drag, startPoint x: 294, startPoint y: 210, endPoint x: 271, endPoint y: 217, distance: 23.8
click at [294, 193] on div "2 дня" at bounding box center [296, 170] width 216 height 46
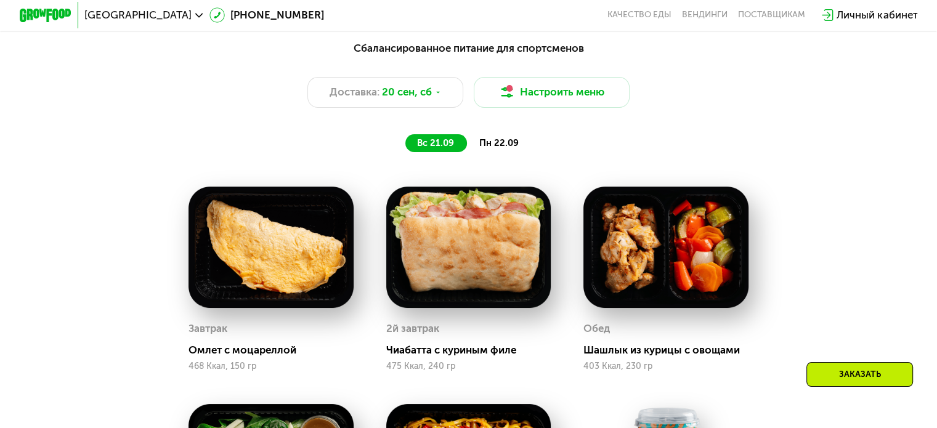
scroll to position [918, 0]
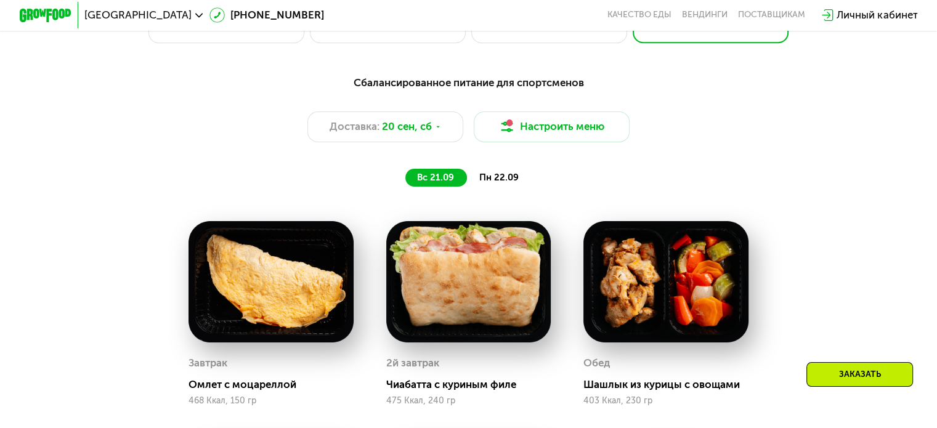
click at [490, 182] on span "пн 22.09" at bounding box center [497, 177] width 39 height 11
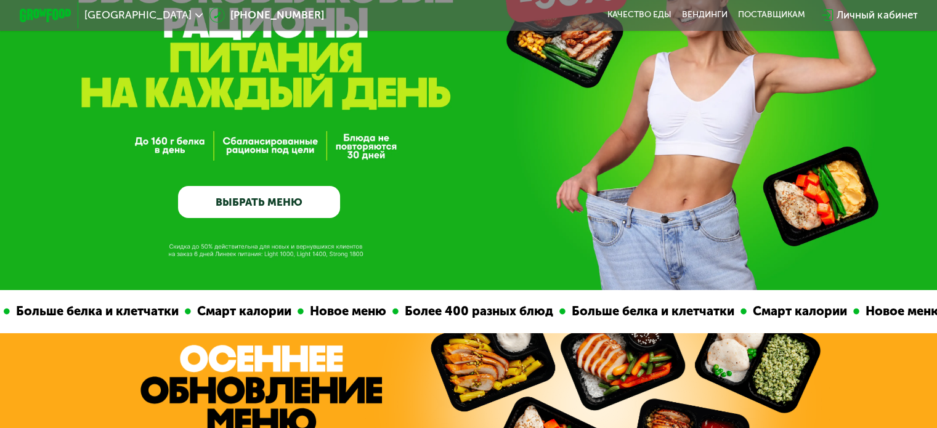
scroll to position [0, 0]
